Goal: Task Accomplishment & Management: Use online tool/utility

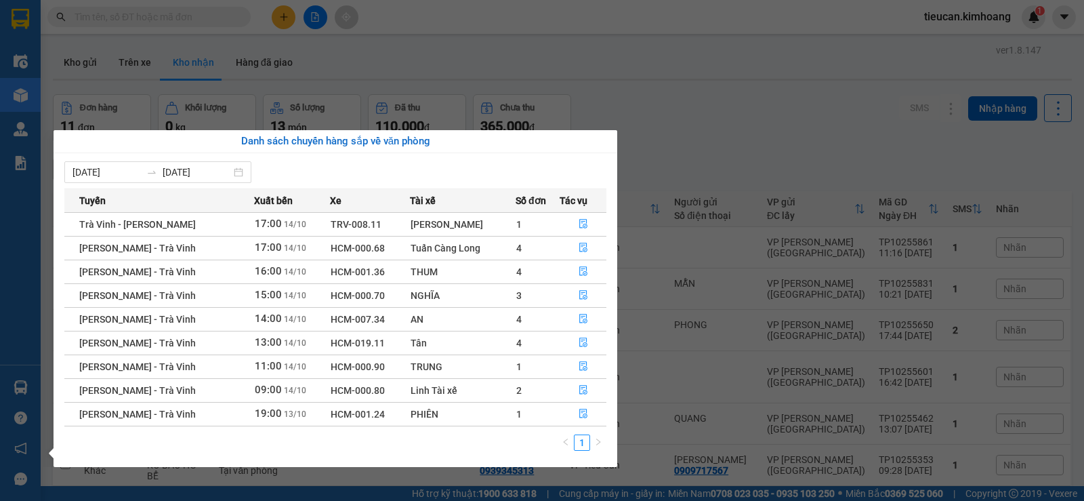
scroll to position [208, 0]
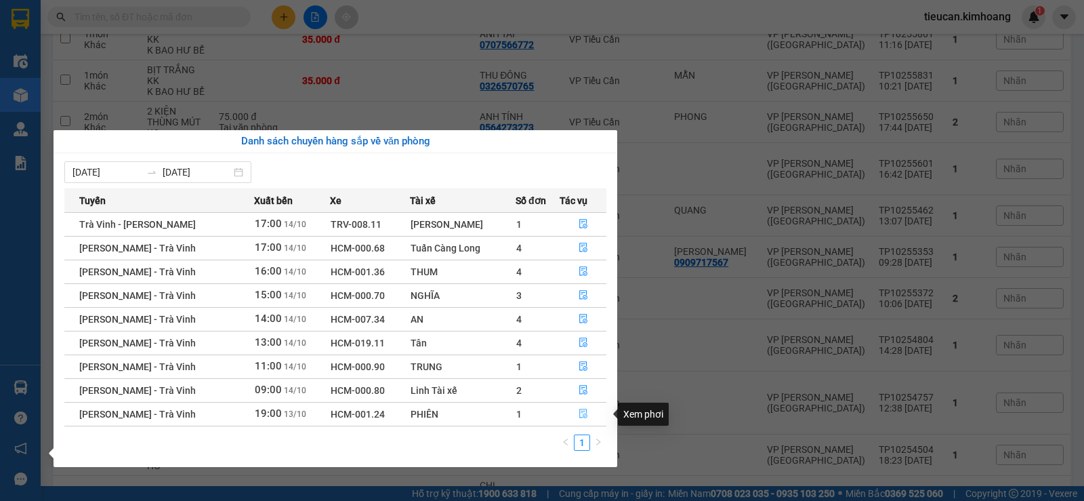
click at [584, 407] on button "button" at bounding box center [582, 414] width 45 height 22
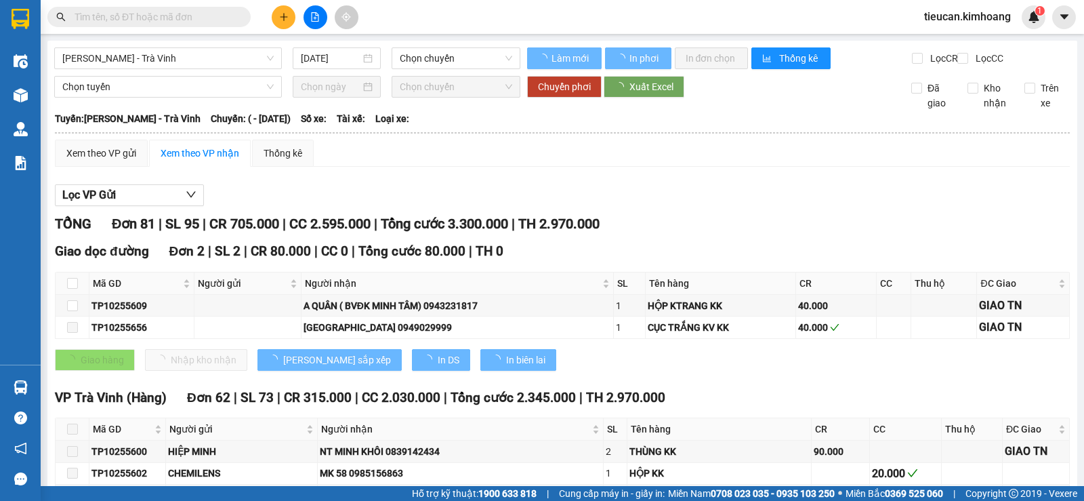
type input "[DATE]"
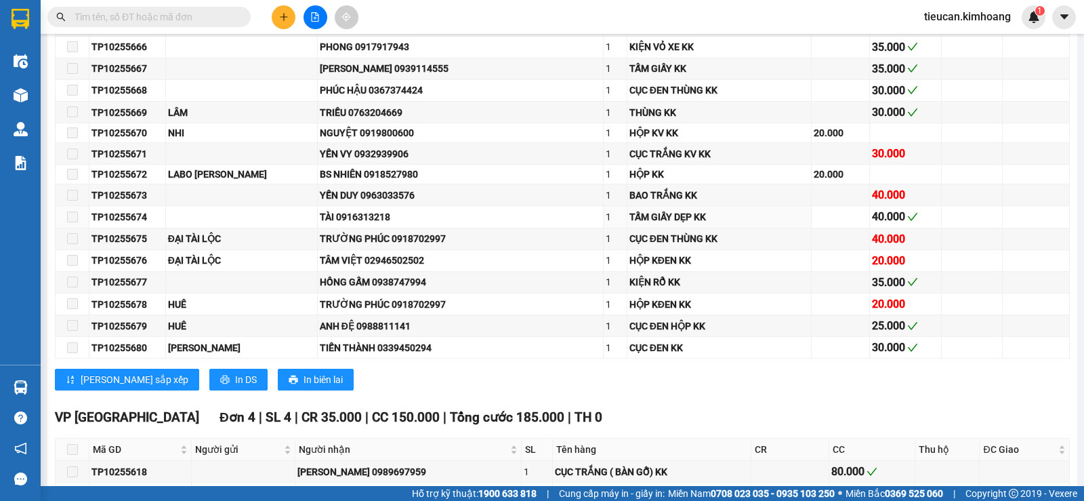
scroll to position [1829, 0]
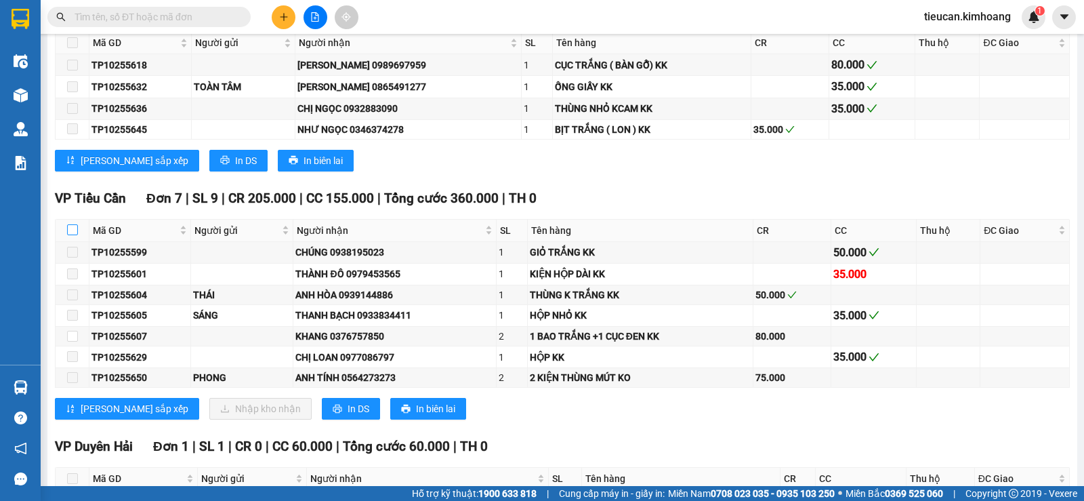
click at [75, 235] on input "checkbox" at bounding box center [72, 229] width 11 height 11
checkbox input "true"
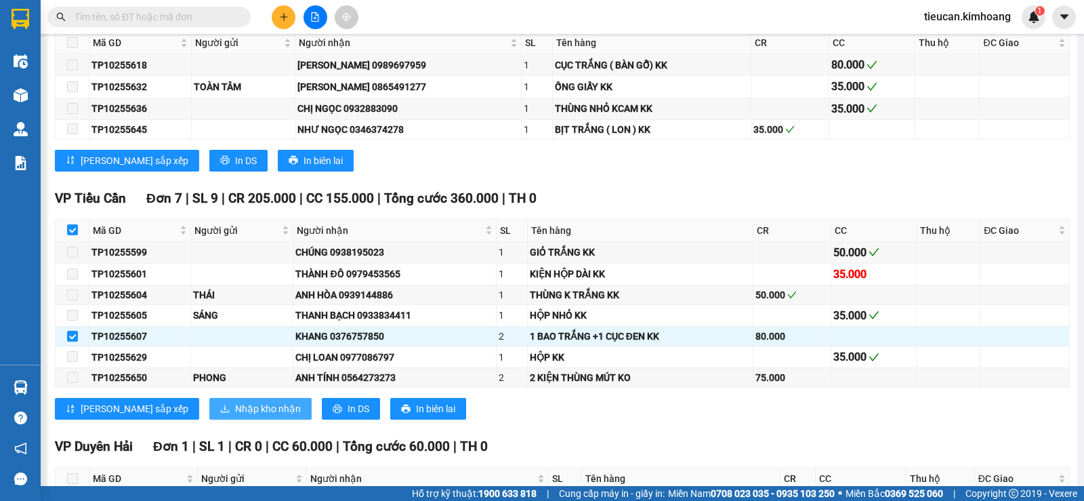
click at [235, 415] on span "Nhập kho nhận" at bounding box center [268, 408] width 66 height 15
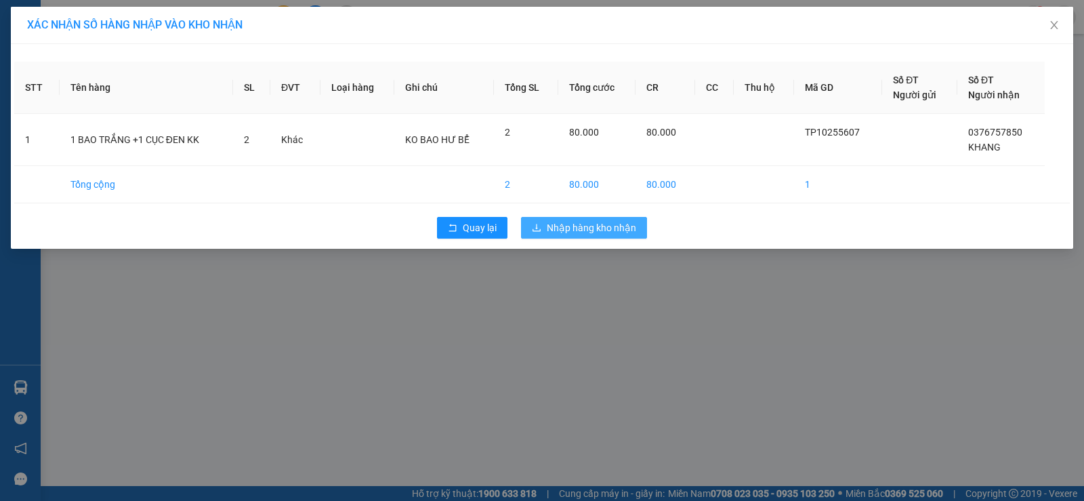
click at [560, 223] on span "Nhập hàng kho nhận" at bounding box center [591, 227] width 89 height 15
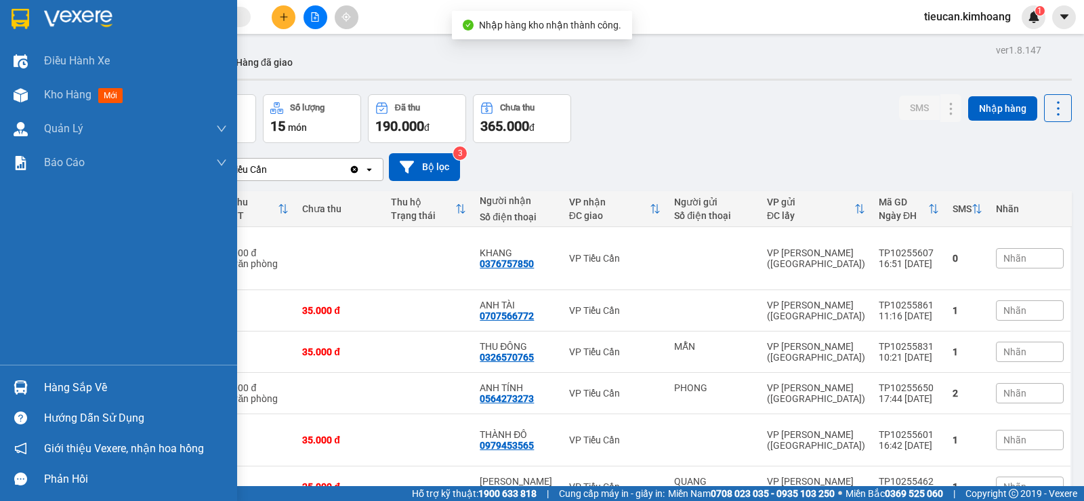
click at [44, 386] on div "Hàng sắp về" at bounding box center [135, 387] width 183 height 20
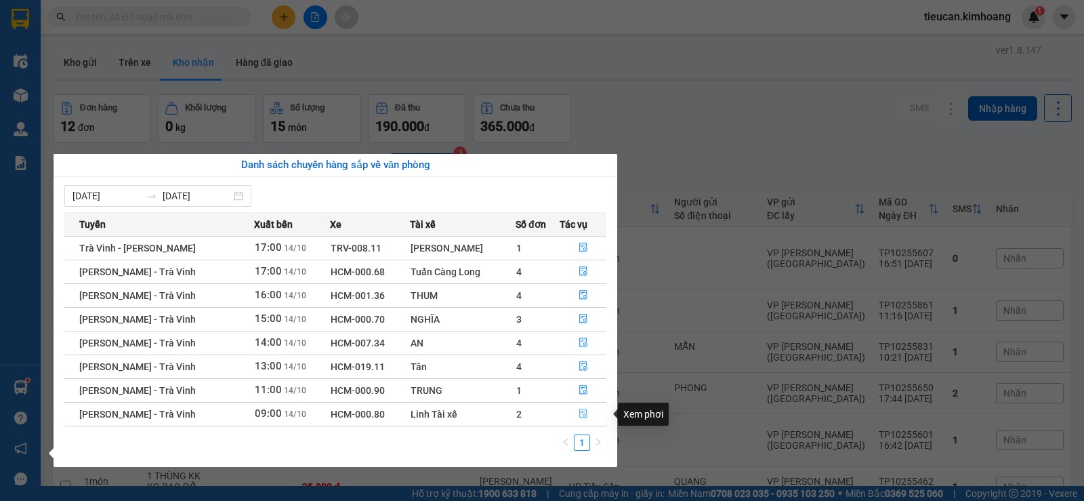
click at [579, 413] on icon "file-done" at bounding box center [583, 413] width 9 height 9
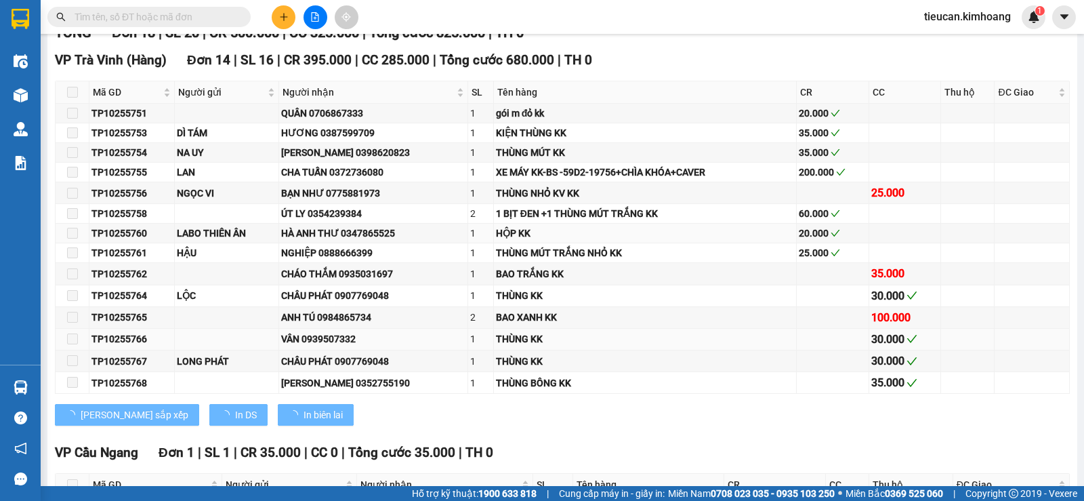
type input "[DATE]"
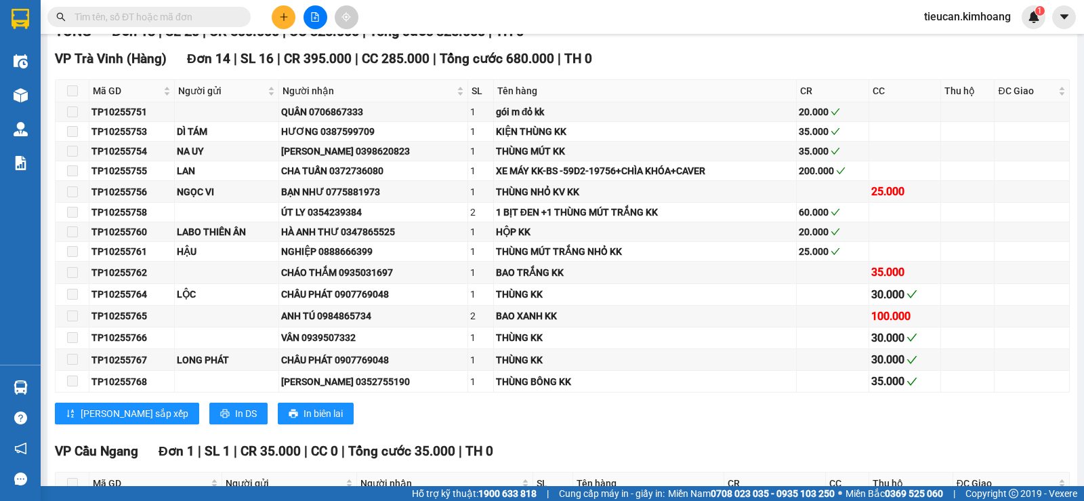
scroll to position [568, 0]
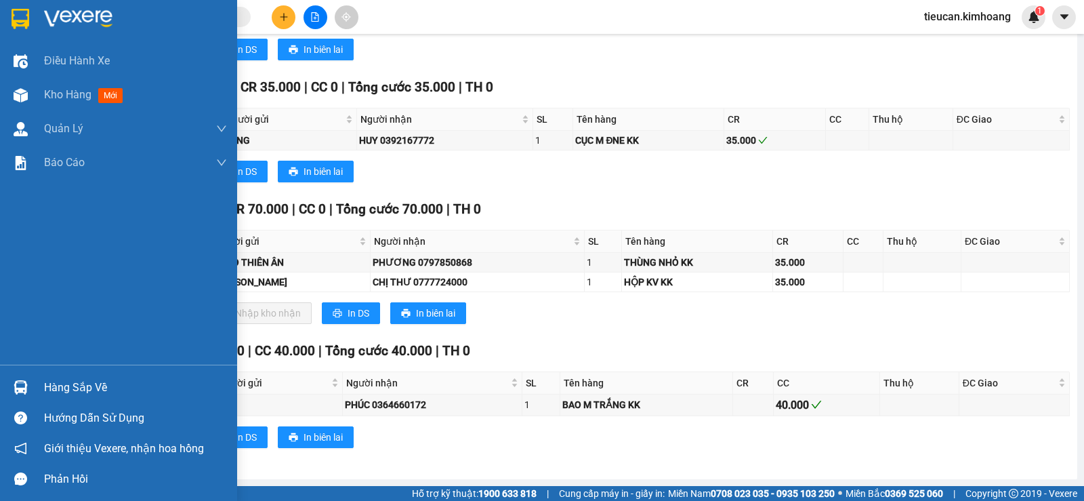
click at [47, 388] on div "Hàng sắp về" at bounding box center [135, 387] width 183 height 20
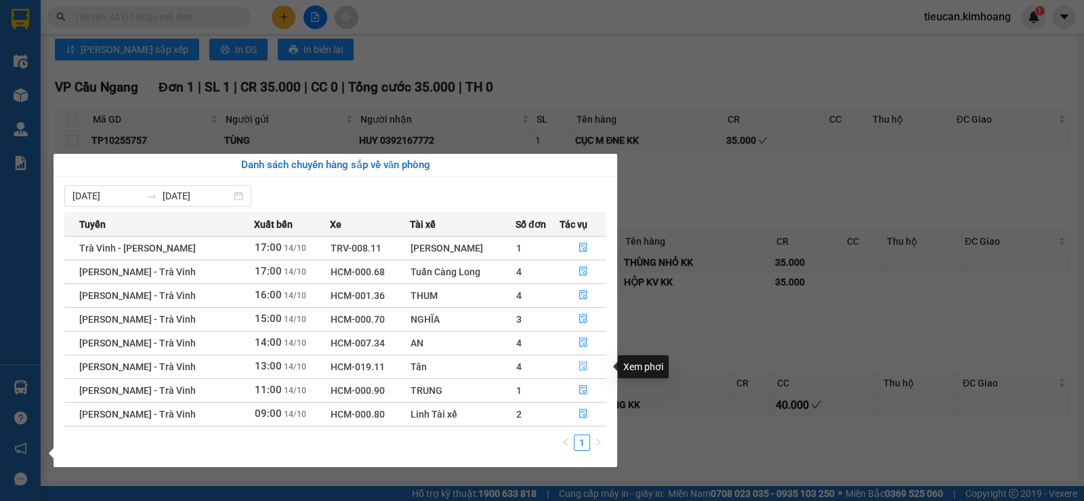
click at [579, 364] on icon "file-done" at bounding box center [583, 366] width 8 height 9
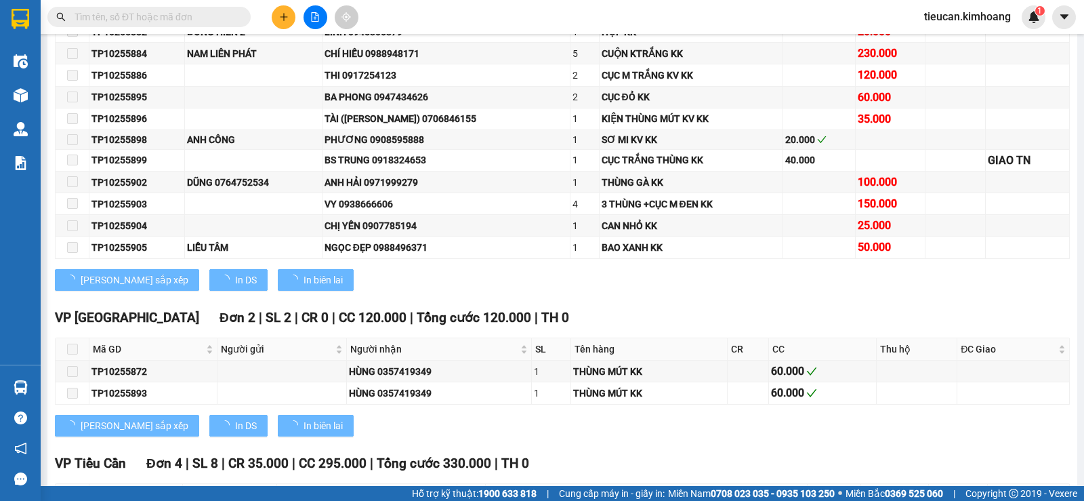
scroll to position [757, 0]
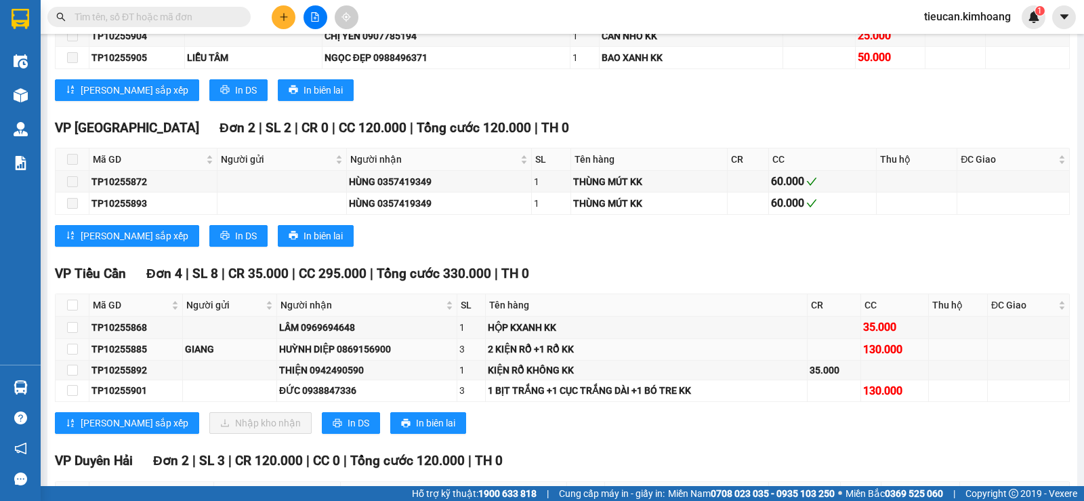
click at [78, 359] on td at bounding box center [73, 350] width 34 height 22
click at [75, 375] on input "checkbox" at bounding box center [72, 369] width 11 height 11
checkbox input "true"
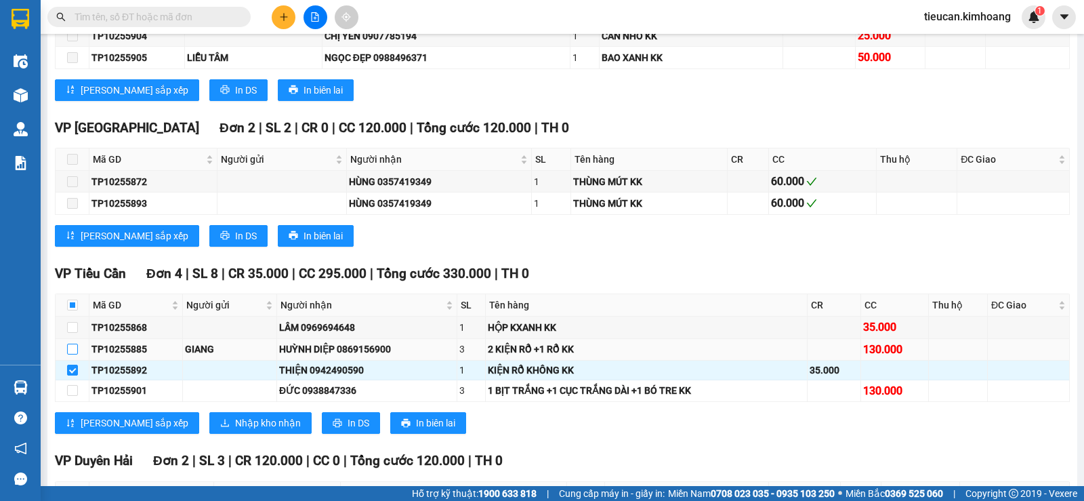
click at [67, 354] on input "checkbox" at bounding box center [72, 348] width 11 height 11
checkbox input "true"
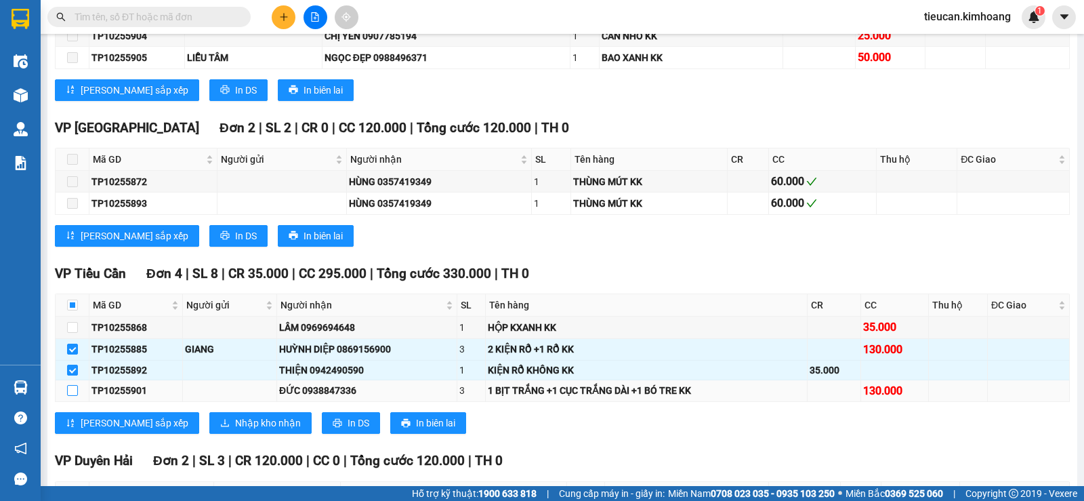
click at [68, 396] on input "checkbox" at bounding box center [72, 390] width 11 height 11
checkbox input "true"
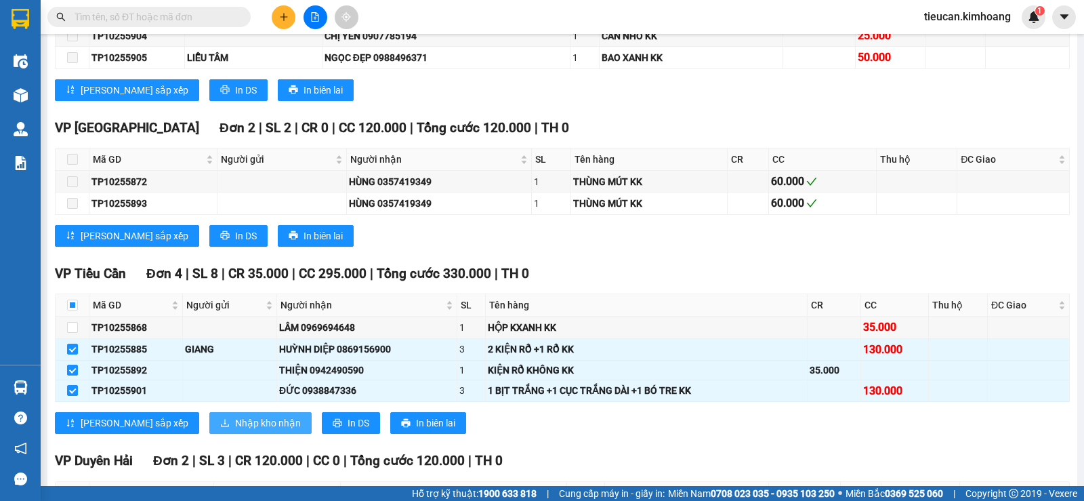
click at [235, 427] on span "Nhập kho nhận" at bounding box center [268, 422] width 66 height 15
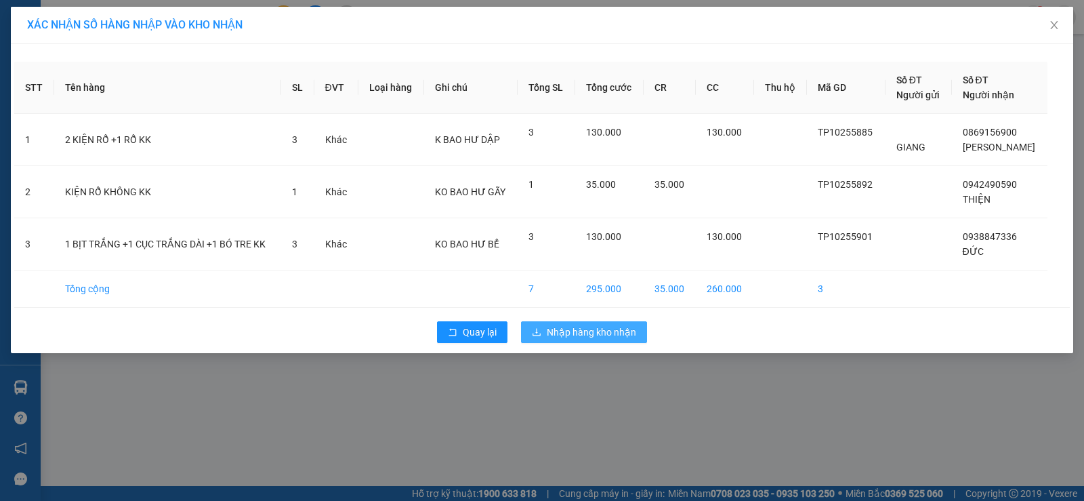
click at [564, 338] on span "Nhập hàng kho nhận" at bounding box center [591, 332] width 89 height 15
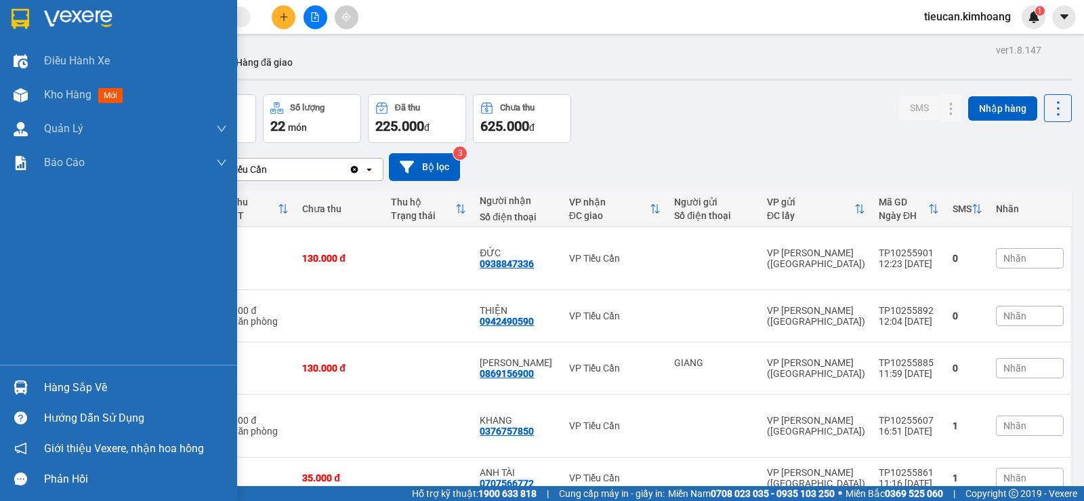
click at [60, 397] on div "Hàng sắp về" at bounding box center [135, 387] width 183 height 20
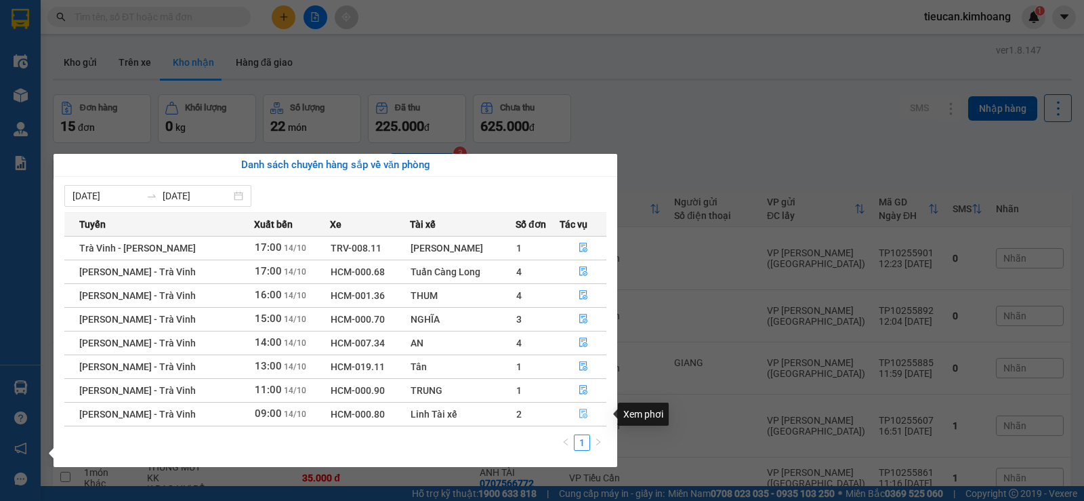
click at [581, 414] on icon "file-done" at bounding box center [583, 413] width 9 height 9
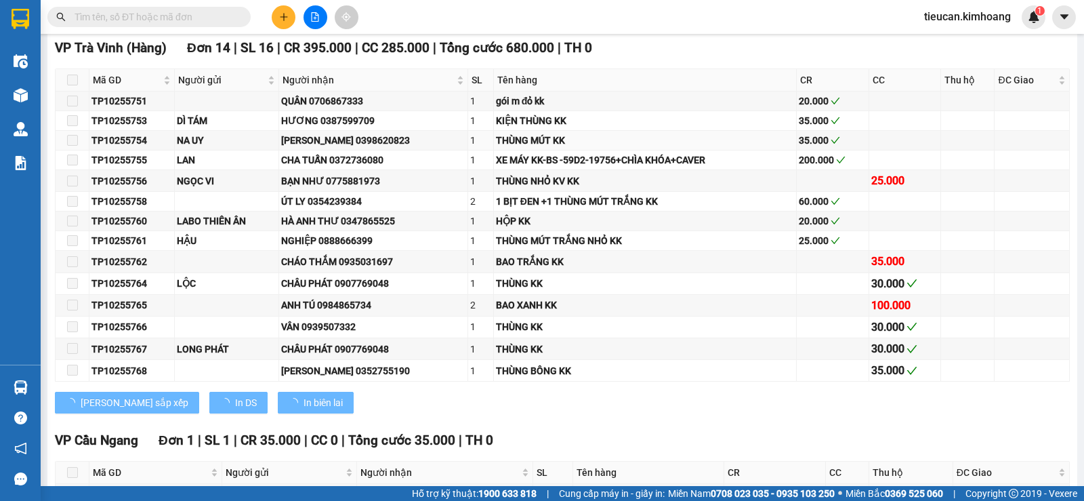
scroll to position [542, 0]
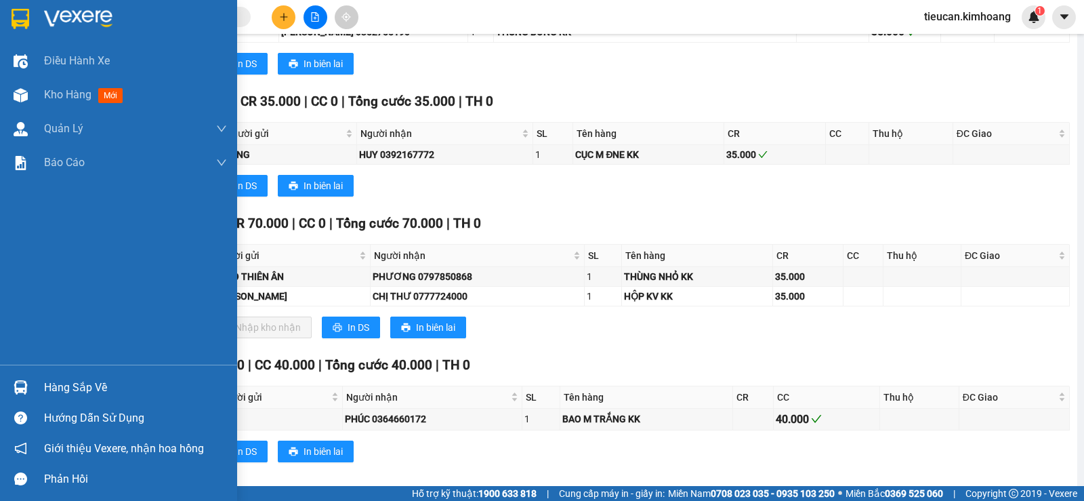
click at [17, 399] on div "Hàng sắp về" at bounding box center [118, 387] width 237 height 30
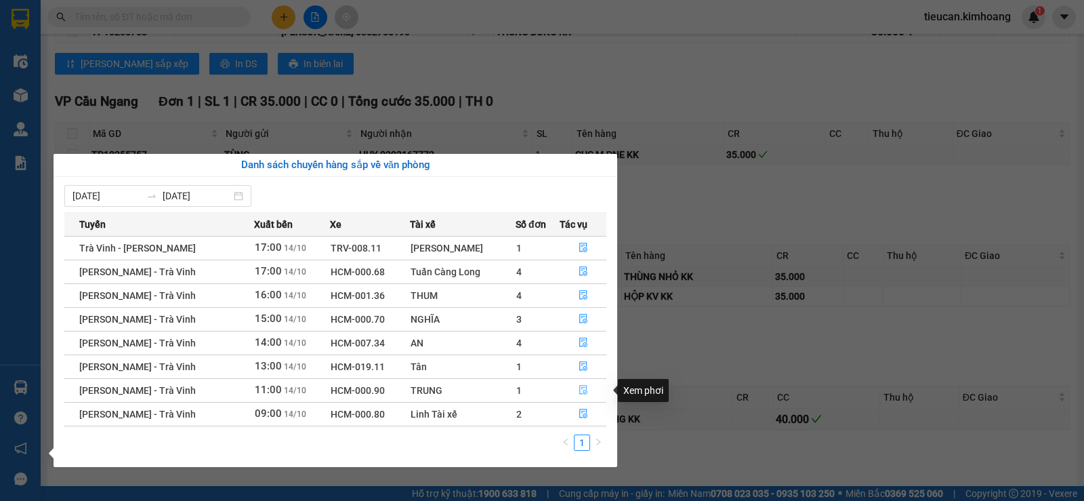
click at [579, 387] on icon "file-done" at bounding box center [583, 389] width 9 height 9
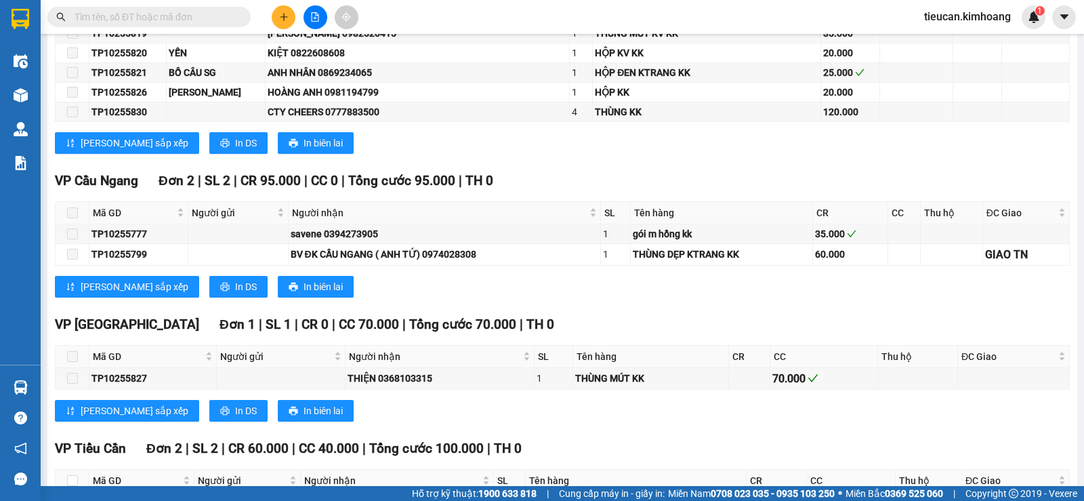
scroll to position [1545, 0]
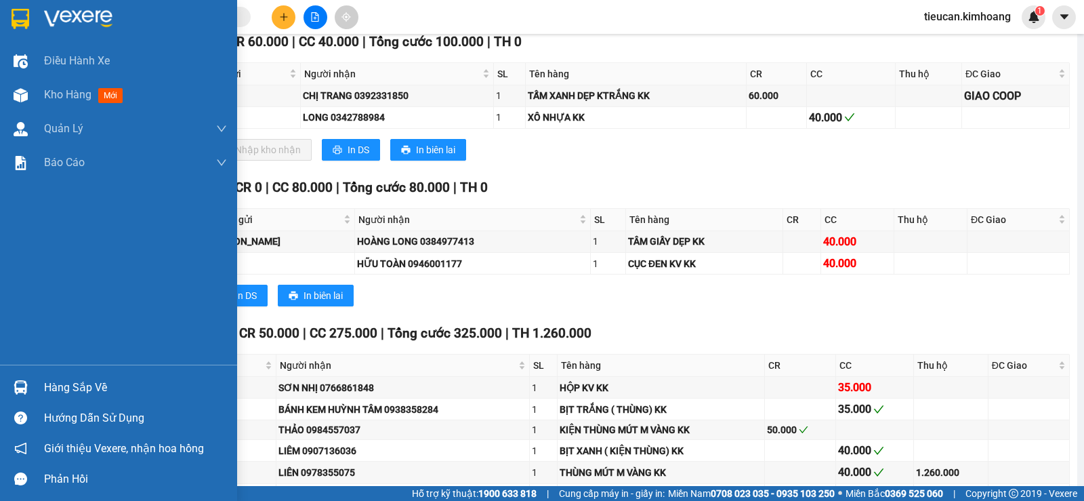
click at [87, 383] on div "Hàng sắp về" at bounding box center [135, 387] width 183 height 20
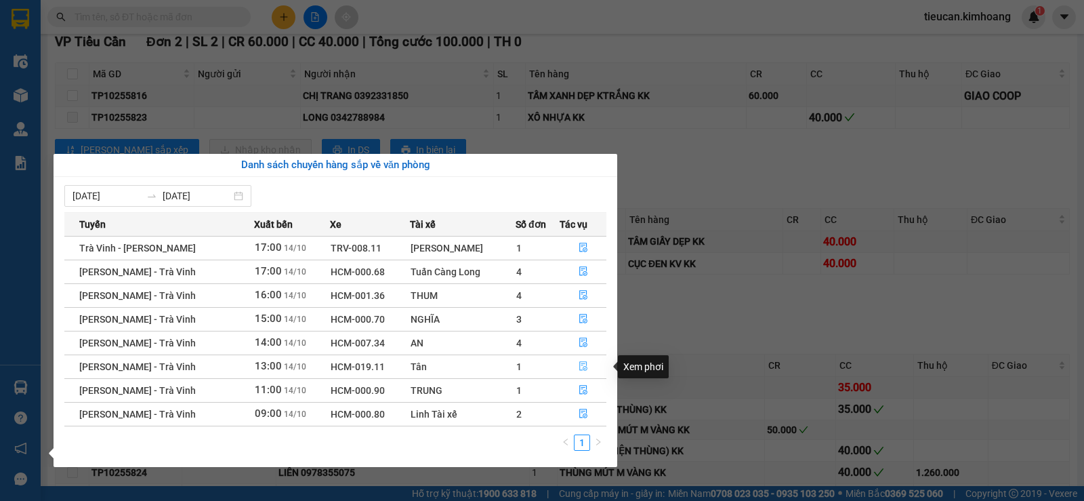
click at [581, 366] on icon "file-done" at bounding box center [583, 365] width 9 height 9
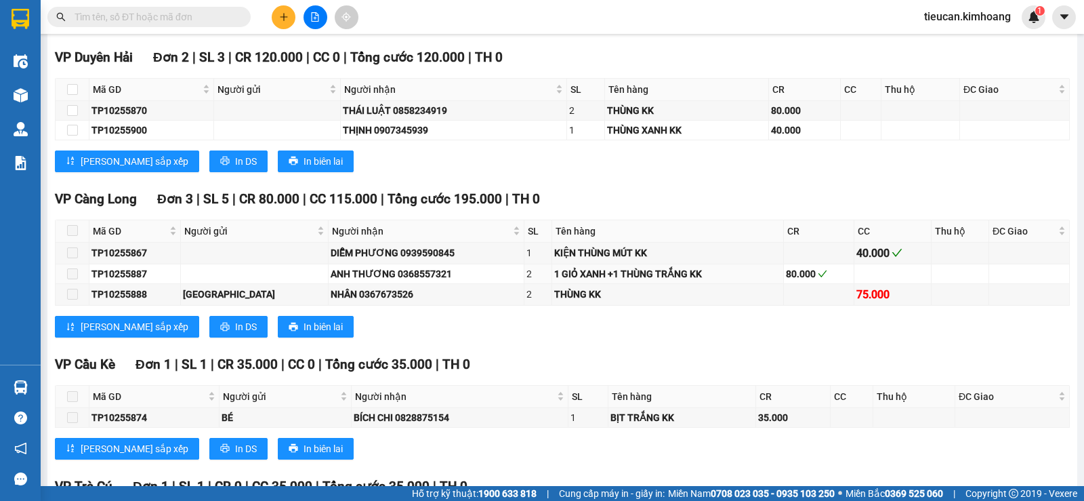
scroll to position [890, 0]
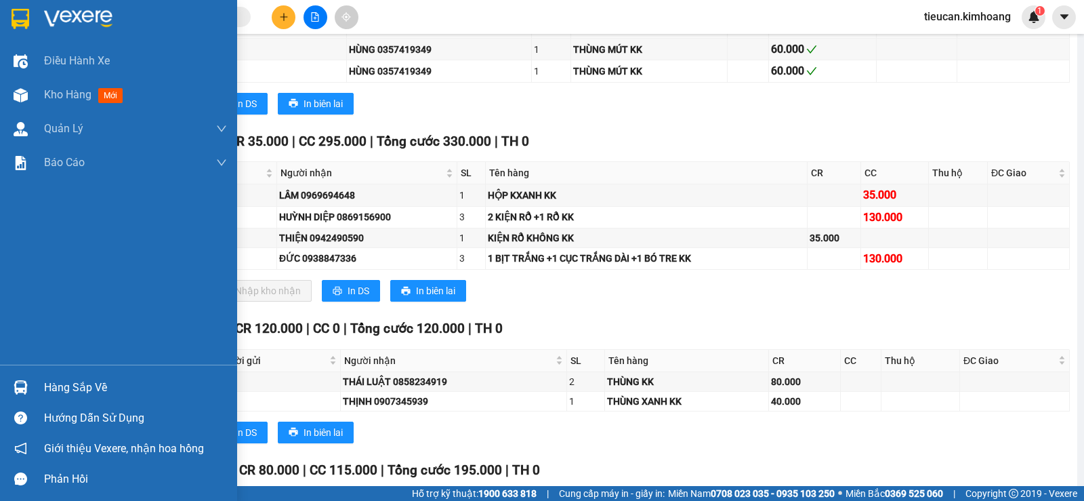
click at [49, 398] on div "Hàng sắp về" at bounding box center [118, 387] width 237 height 30
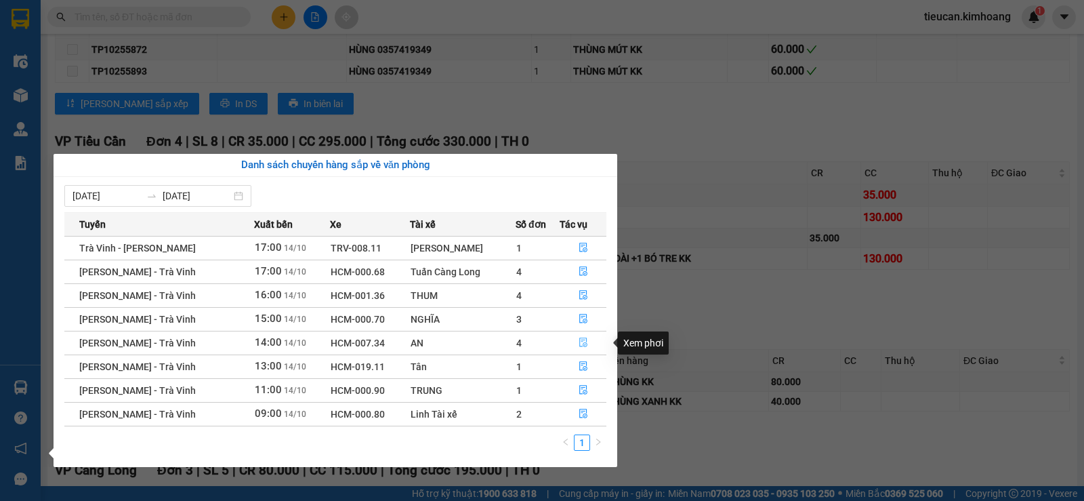
click at [579, 340] on icon "file-done" at bounding box center [583, 341] width 9 height 9
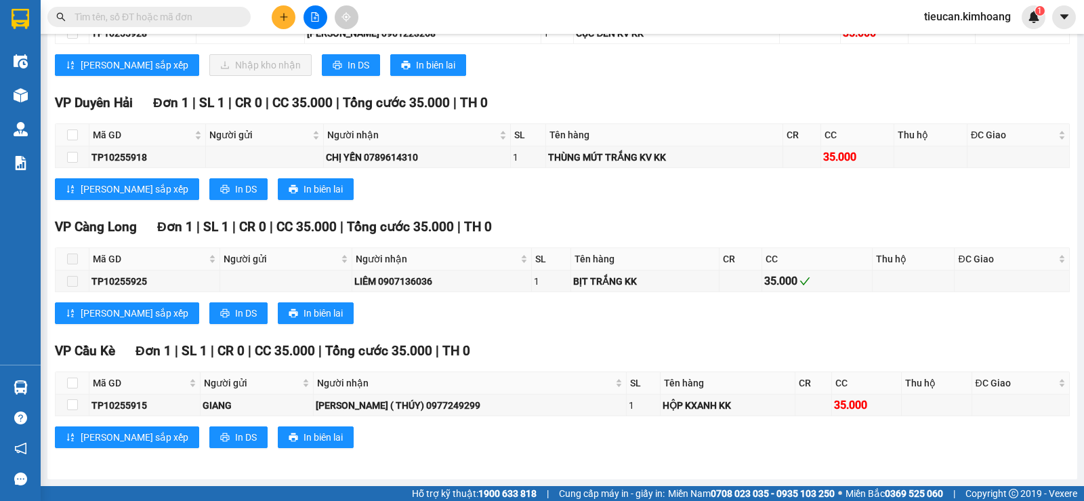
scroll to position [912, 0]
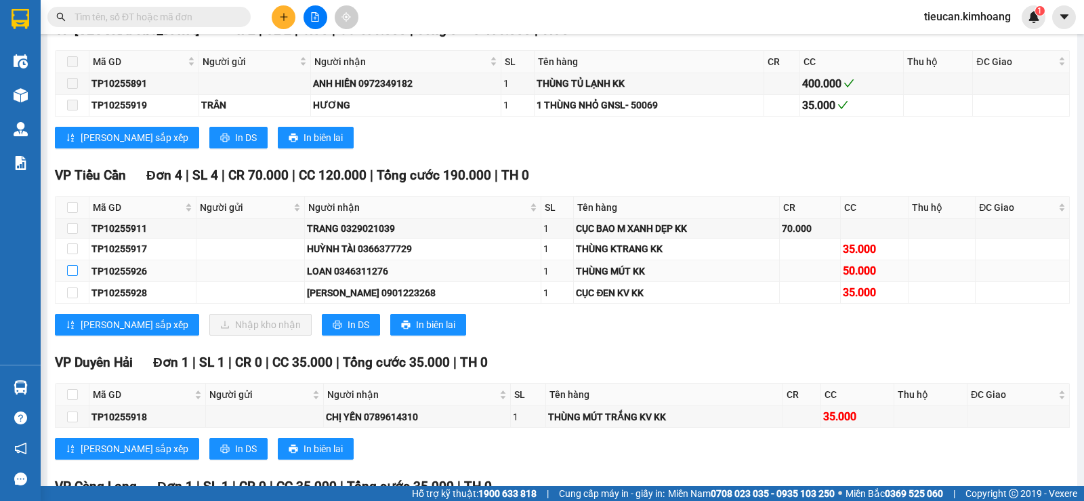
click at [75, 276] on input "checkbox" at bounding box center [72, 270] width 11 height 11
checkbox input "true"
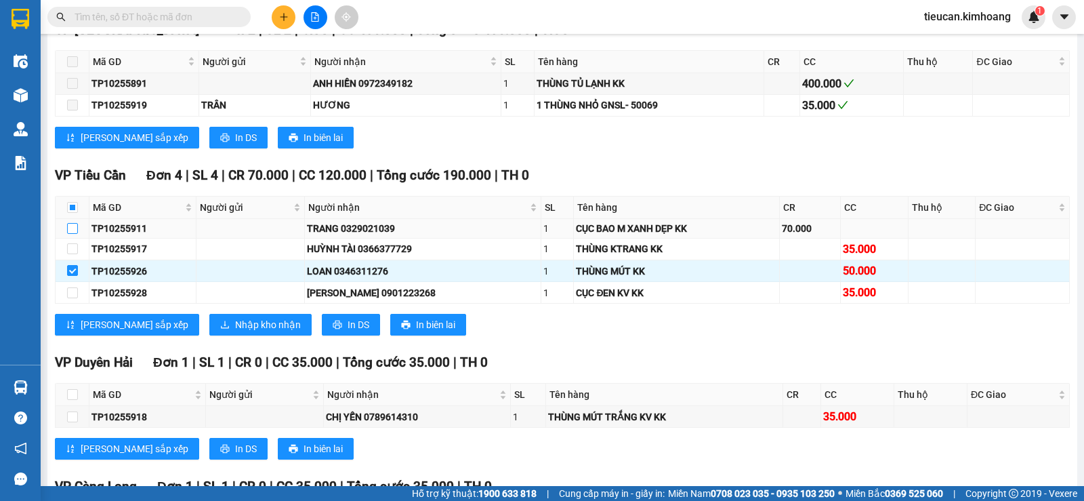
click at [77, 234] on input "checkbox" at bounding box center [72, 228] width 11 height 11
checkbox input "true"
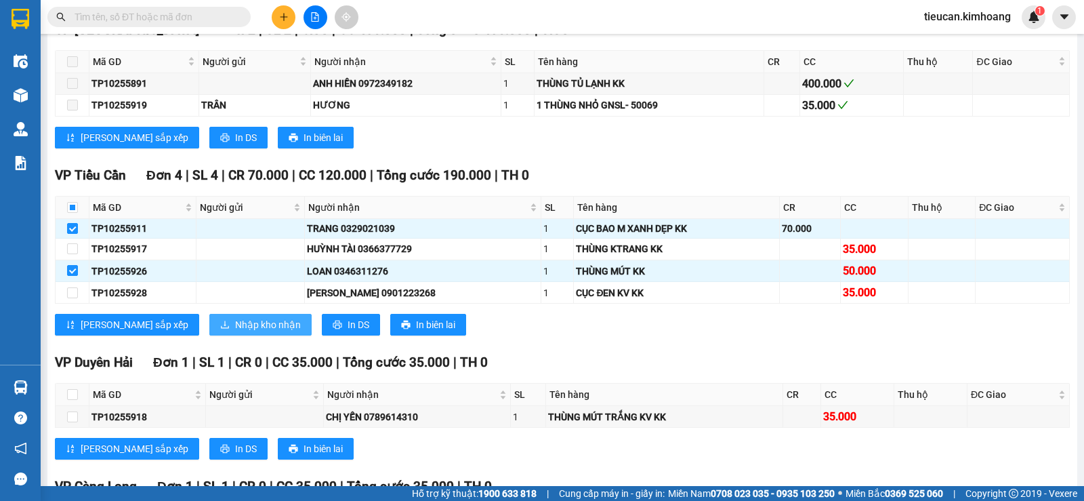
click at [235, 332] on span "Nhập kho nhận" at bounding box center [268, 324] width 66 height 15
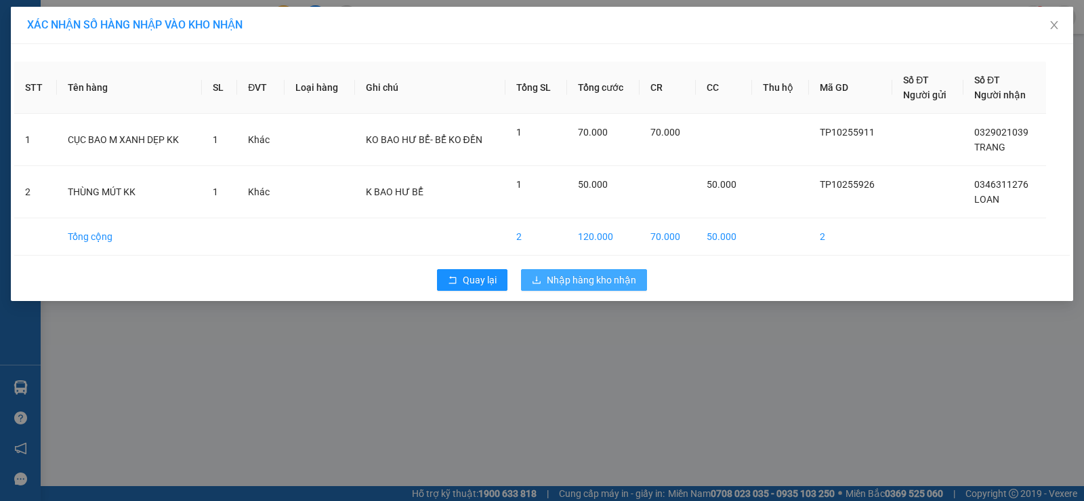
click at [530, 276] on button "Nhập hàng kho nhận" at bounding box center [584, 280] width 126 height 22
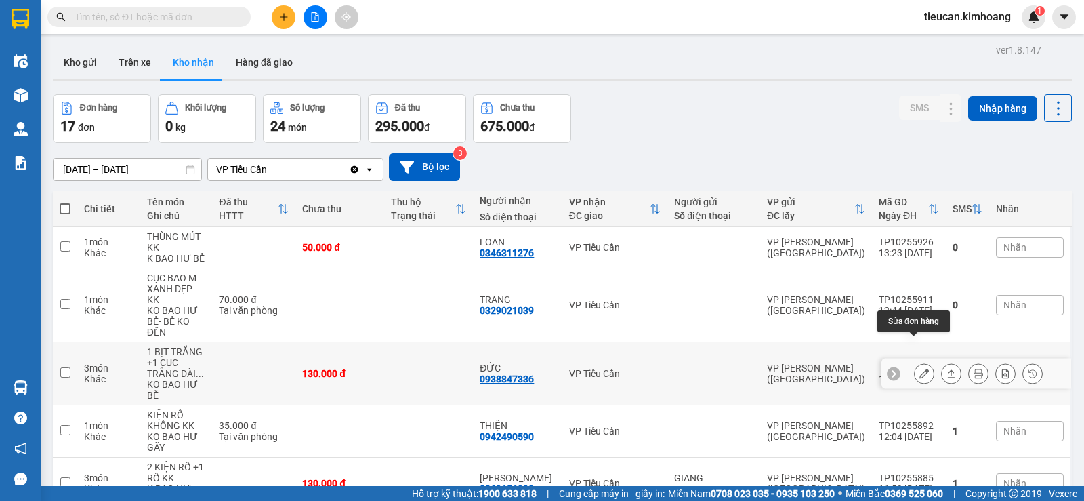
click at [915, 362] on button at bounding box center [924, 374] width 19 height 24
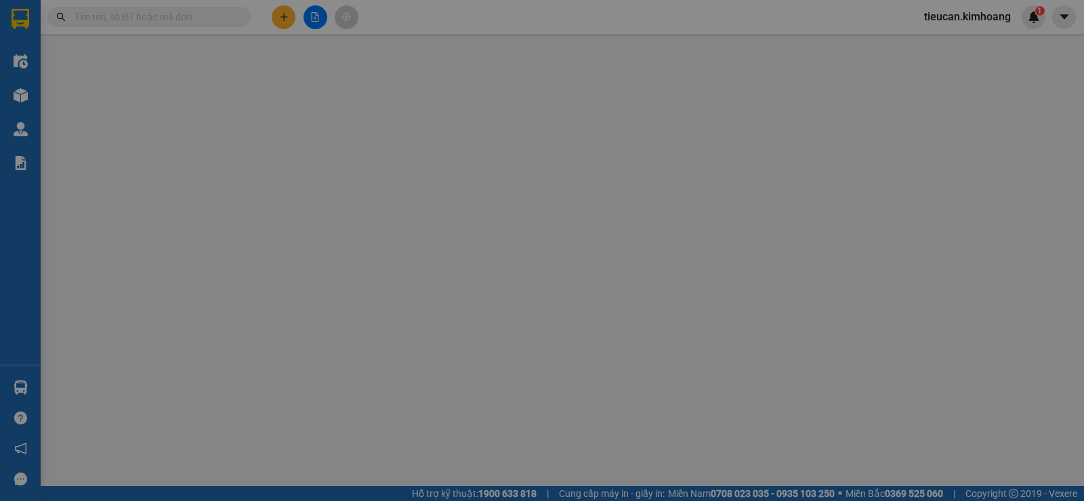
type input "0938847336"
type input "ĐỨC"
type input "130.000"
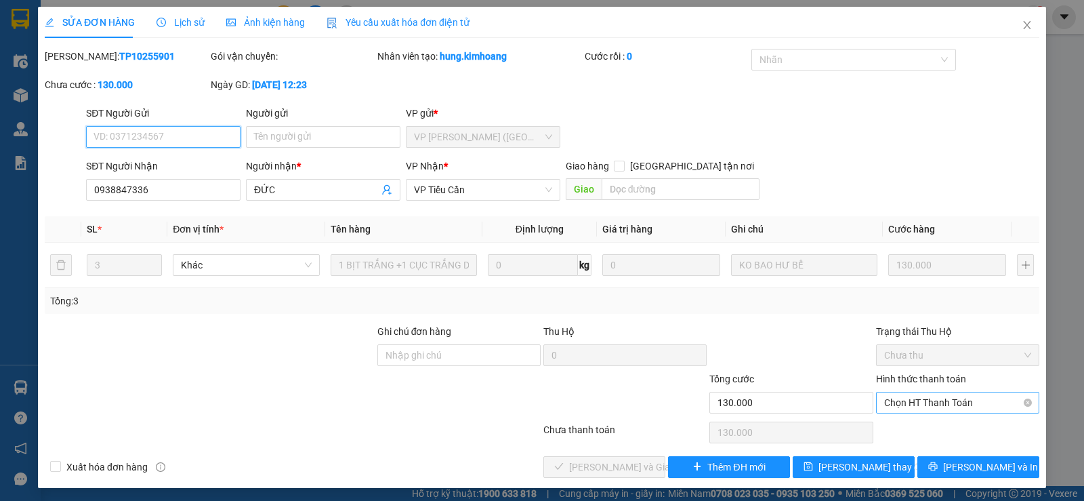
click at [909, 392] on span "Chọn HT Thanh Toán" at bounding box center [957, 402] width 147 height 20
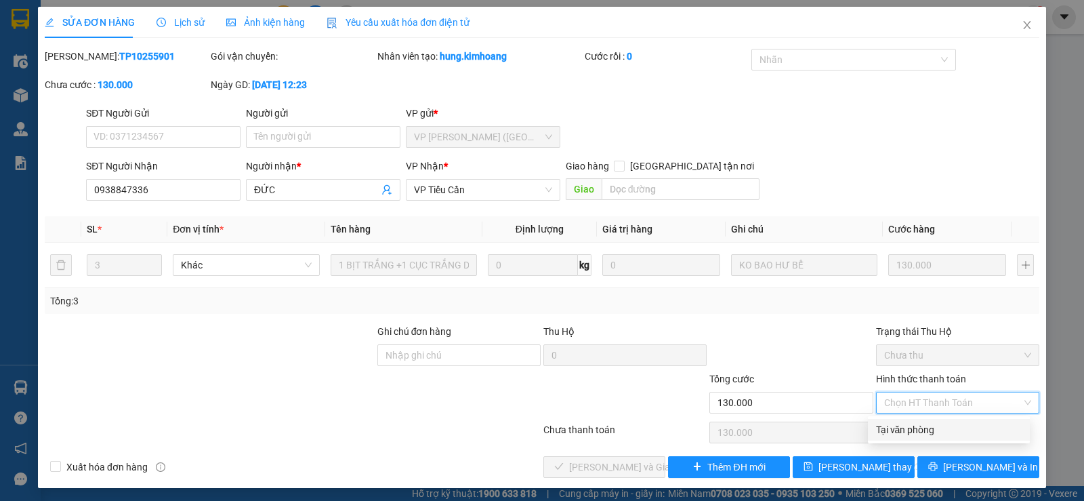
drag, startPoint x: 898, startPoint y: 426, endPoint x: 801, endPoint y: 445, distance: 99.4
click at [883, 434] on div "Tại văn phòng" at bounding box center [949, 429] width 146 height 15
type input "0"
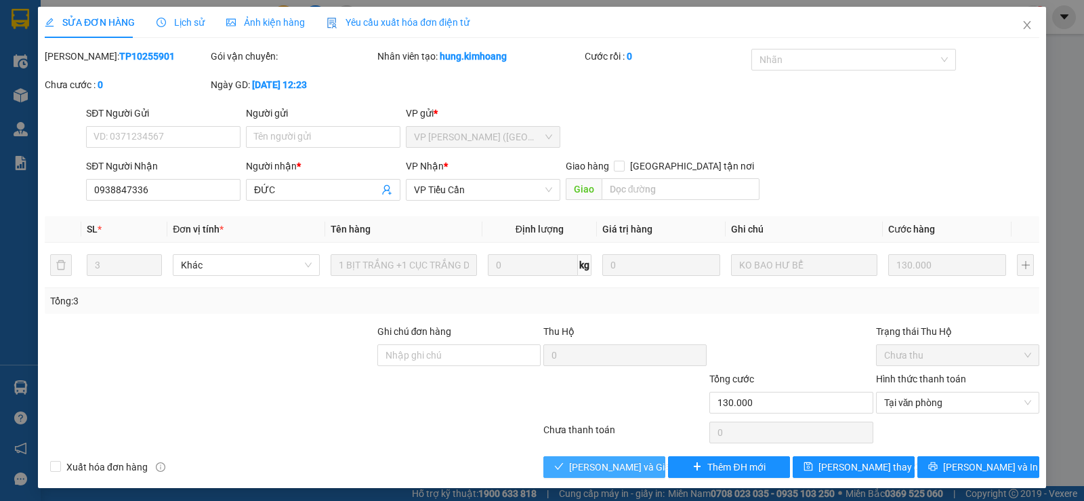
click at [604, 472] on span "[PERSON_NAME] và Giao hàng" at bounding box center [634, 466] width 130 height 15
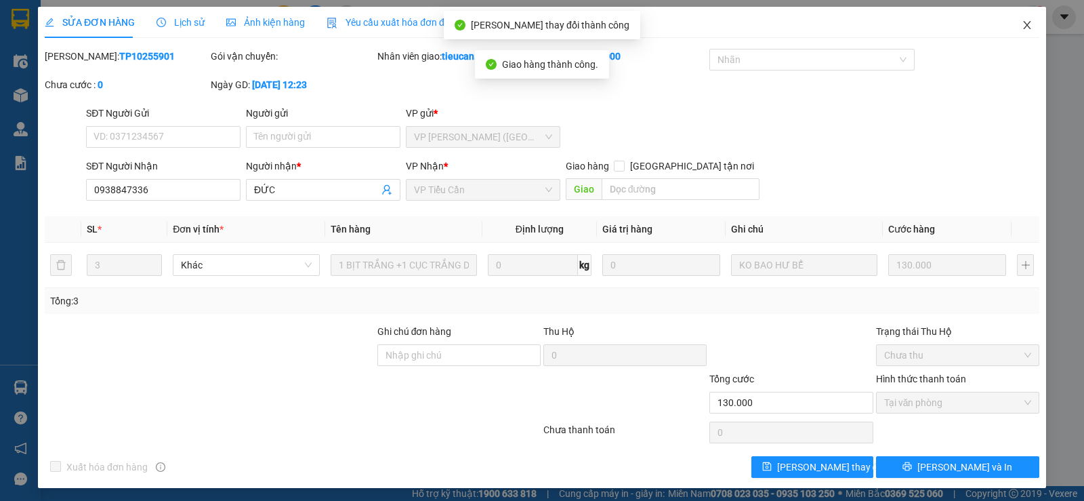
click at [1022, 21] on icon "close" at bounding box center [1027, 25] width 11 height 11
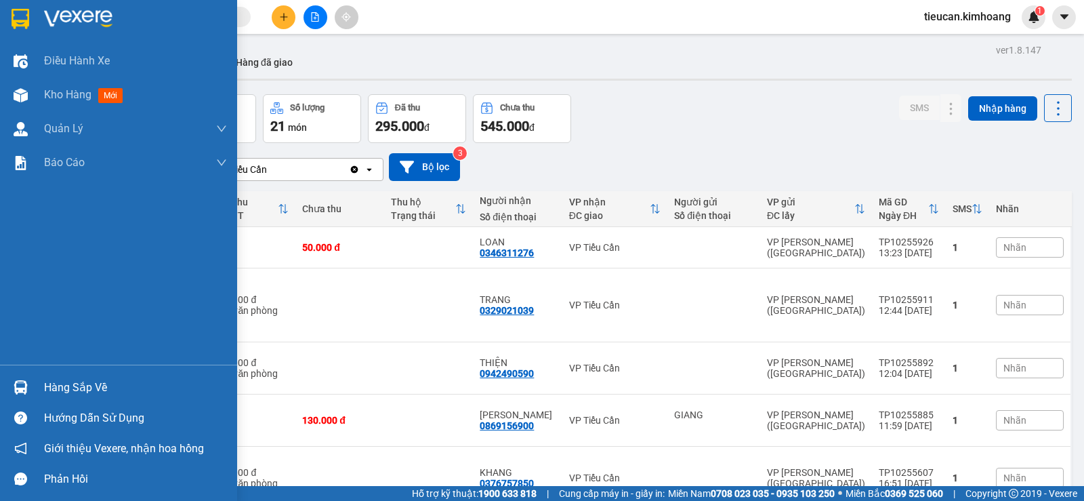
click at [84, 388] on div "Hàng sắp về" at bounding box center [135, 387] width 183 height 20
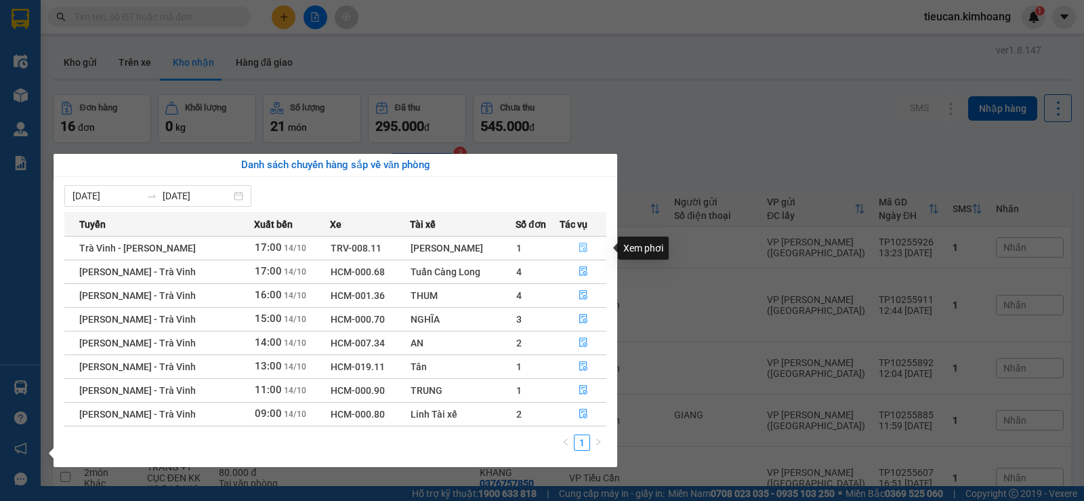
click at [579, 245] on icon "file-done" at bounding box center [583, 247] width 8 height 9
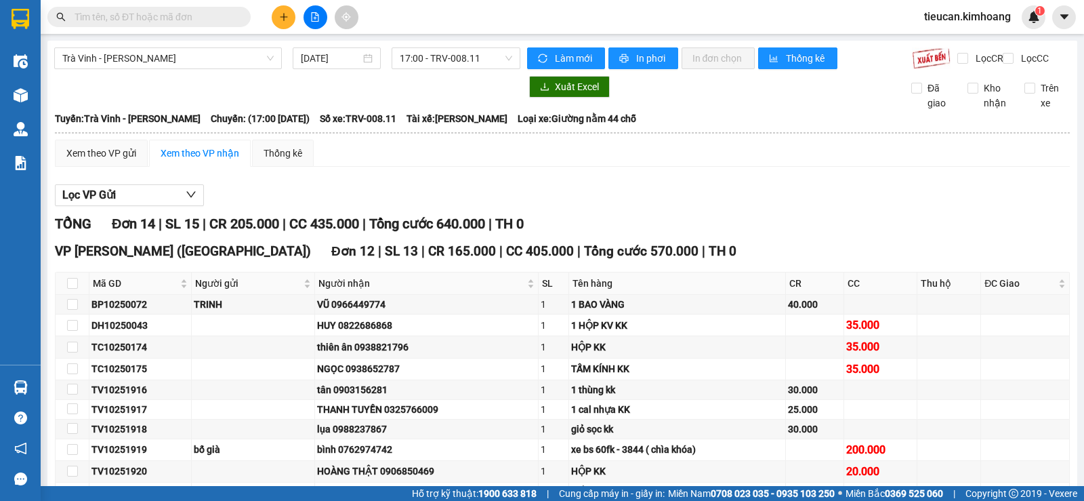
scroll to position [387, 0]
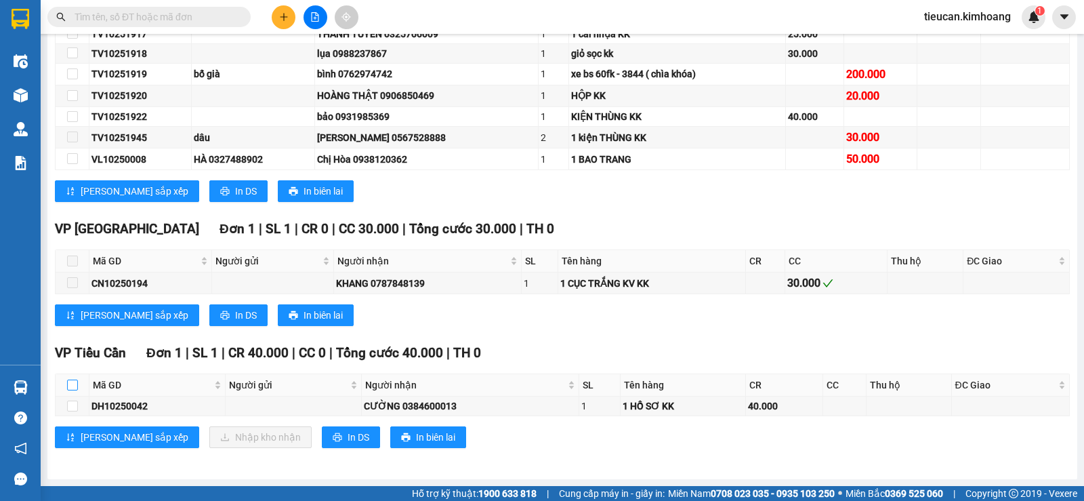
click at [73, 384] on input "checkbox" at bounding box center [72, 384] width 11 height 11
checkbox input "true"
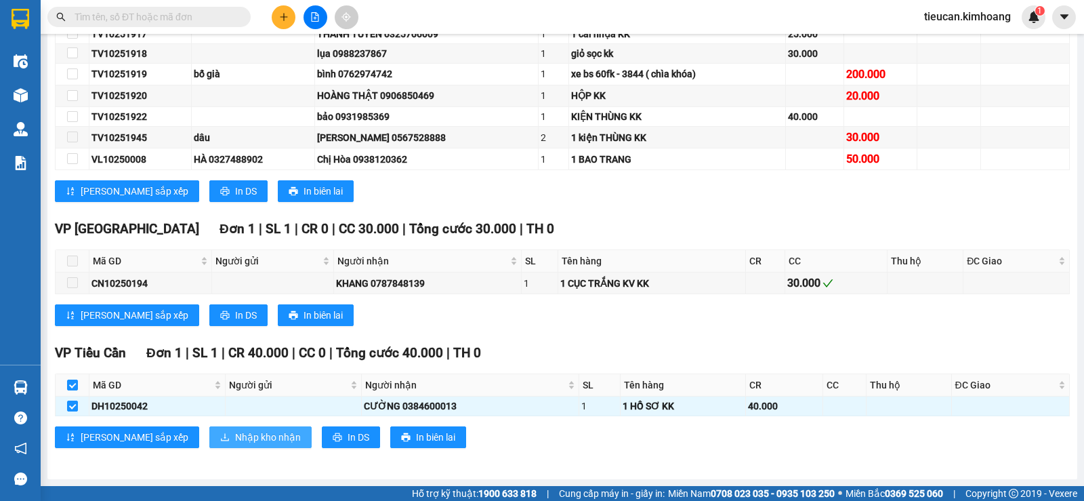
click at [235, 433] on span "Nhập kho nhận" at bounding box center [268, 437] width 66 height 15
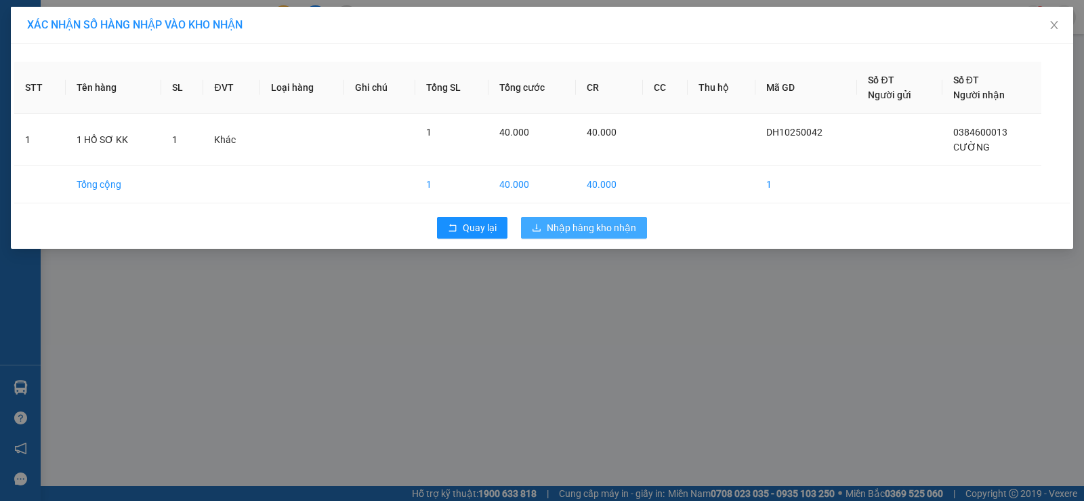
click at [572, 229] on span "Nhập hàng kho nhận" at bounding box center [591, 227] width 89 height 15
